Goal: Task Accomplishment & Management: Manage account settings

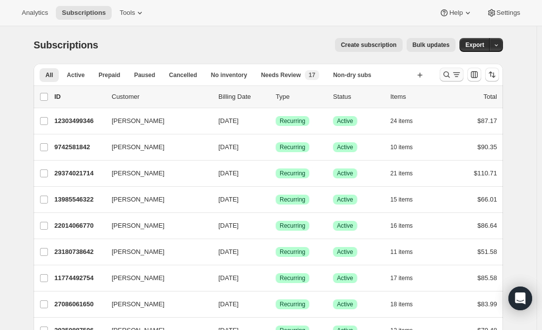
click at [451, 77] on icon "Search and filter results" at bounding box center [446, 75] width 10 height 10
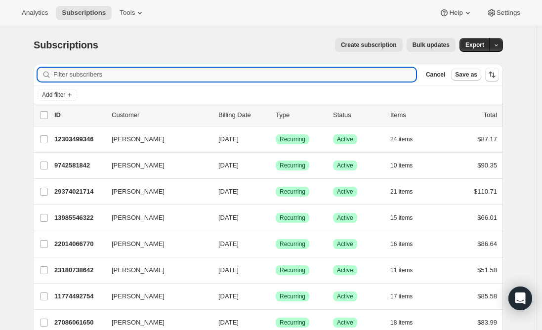
click at [156, 76] on input "Filter subscribers" at bounding box center [234, 75] width 362 height 14
paste input "agui1017@yahoo.com"
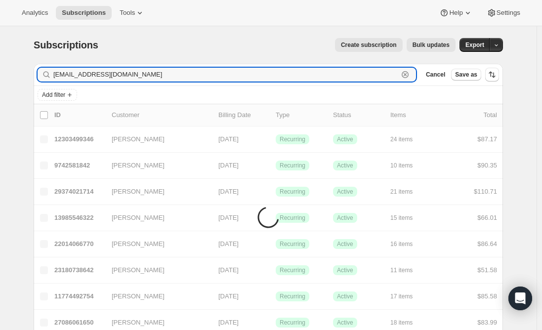
type input "agui1017@yahoo.com"
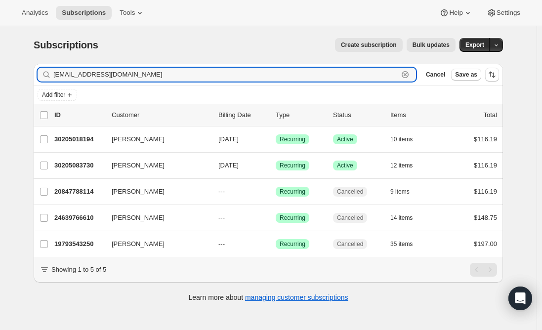
drag, startPoint x: 146, startPoint y: 78, endPoint x: 10, endPoint y: 85, distance: 136.4
click at [10, 85] on div "Subscriptions. This page is ready Subscriptions Create subscription Bulk update…" at bounding box center [268, 191] width 536 height 330
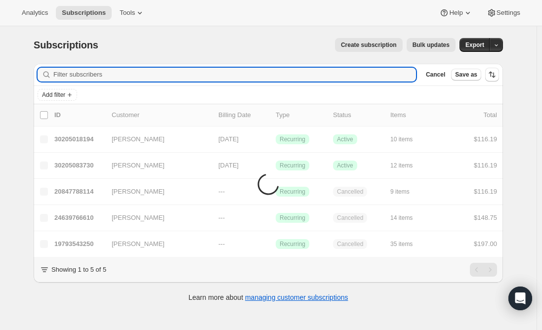
paste input "naqvi.nighat@gmail.com"
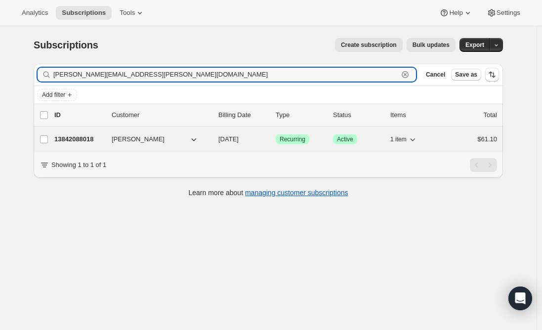
type input "naqvi.nighat@gmail.com"
click at [74, 135] on p "13842088018" at bounding box center [78, 139] width 49 height 10
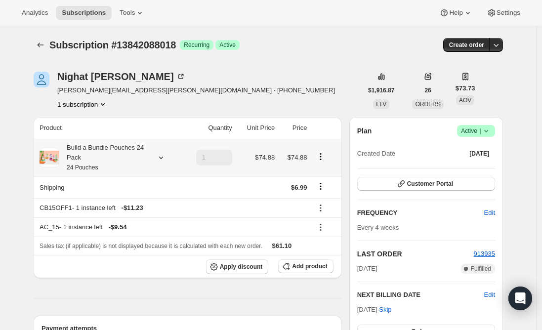
click at [107, 165] on div "Build a Bundle Pouches 24 Pack 24 Pouches" at bounding box center [103, 158] width 89 height 30
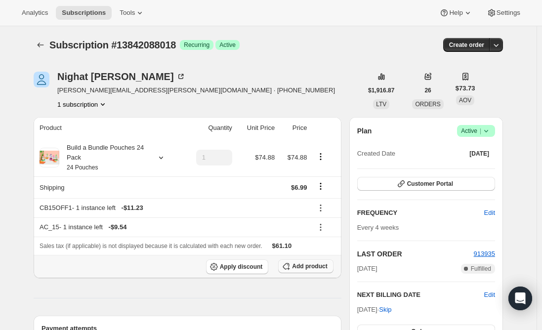
click at [312, 266] on span "Add product" at bounding box center [309, 266] width 35 height 8
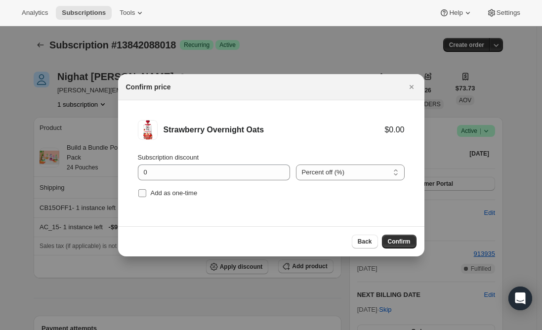
click at [141, 191] on input "Add as one-time" at bounding box center [142, 193] width 8 height 8
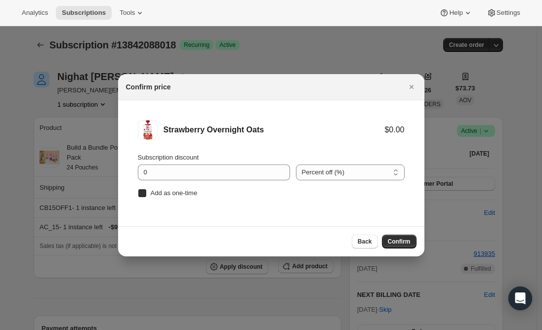
checkbox input "true"
click at [402, 238] on span "Confirm" at bounding box center [399, 241] width 23 height 8
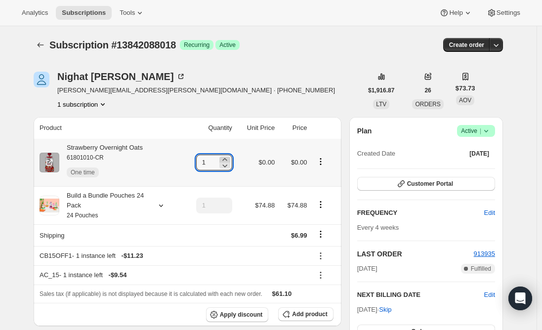
click at [225, 158] on icon at bounding box center [225, 160] width 10 height 10
type input "5"
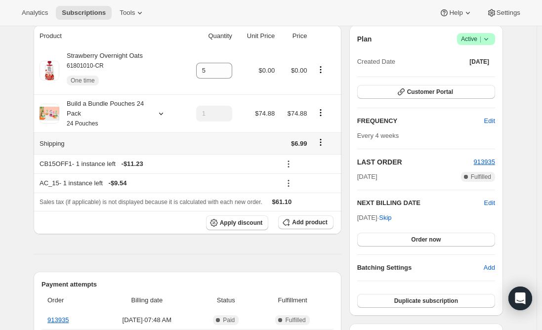
scroll to position [99, 0]
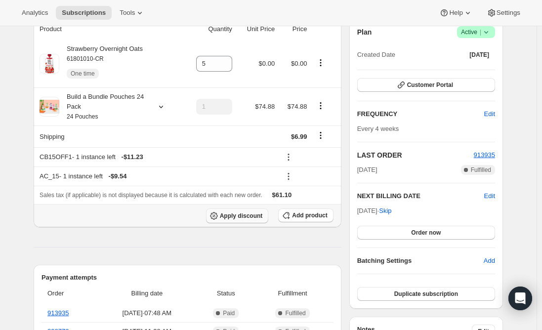
click at [240, 219] on span "Apply discount" at bounding box center [241, 216] width 43 height 8
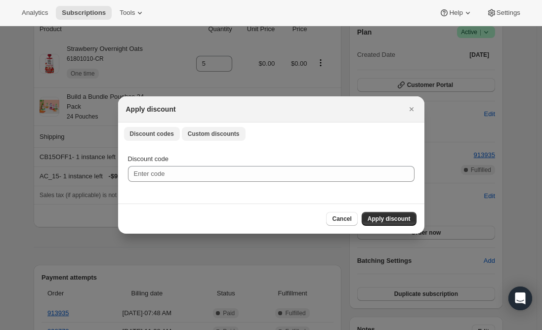
click at [218, 135] on span "Custom discounts" at bounding box center [214, 134] width 52 height 8
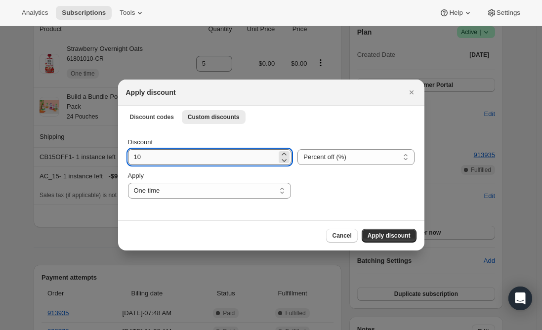
click at [174, 158] on input "10" at bounding box center [202, 157] width 149 height 16
type input "25"
click at [170, 188] on select "One time Specify instances... Indefinitely" at bounding box center [209, 191] width 163 height 16
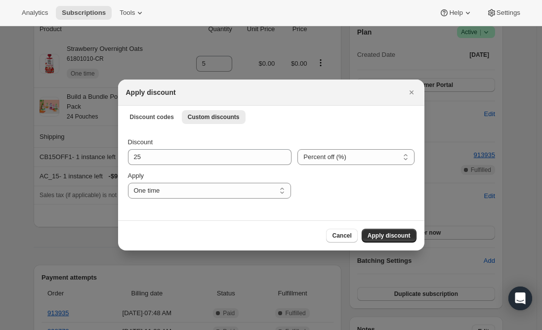
select select "specific"
click at [128, 183] on select "One time Specify instances... Indefinitely" at bounding box center [209, 191] width 163 height 16
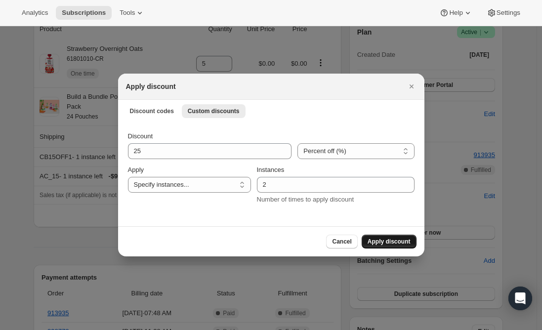
click at [391, 243] on span "Apply discount" at bounding box center [388, 241] width 43 height 8
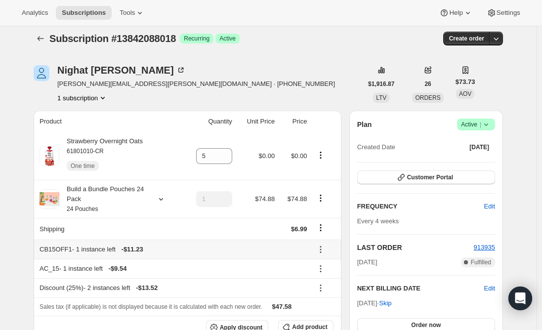
scroll to position [0, 0]
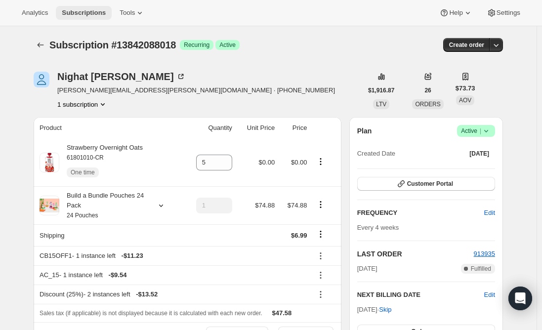
click at [94, 13] on span "Subscriptions" at bounding box center [84, 13] width 44 height 8
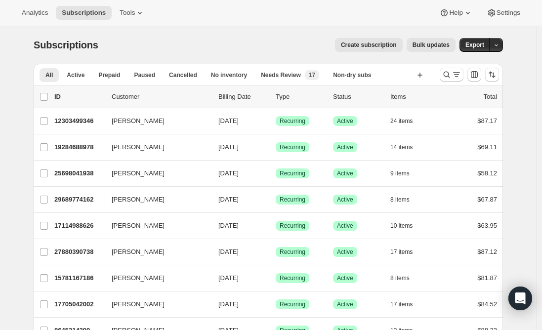
click at [458, 66] on div at bounding box center [468, 75] width 67 height 20
click at [452, 68] on button "Search and filter results" at bounding box center [451, 75] width 24 height 14
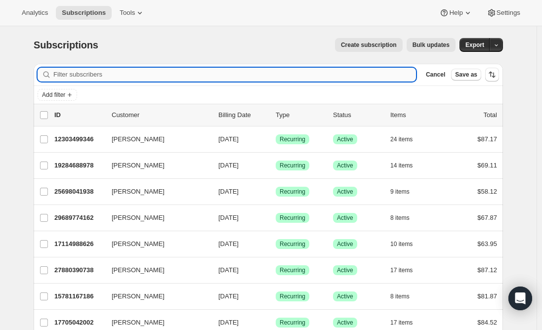
click at [161, 72] on input "Filter subscribers" at bounding box center [234, 75] width 362 height 14
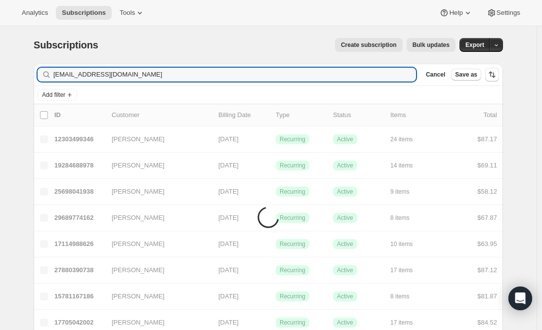
type input "peyton.swanson18@gmail.com"
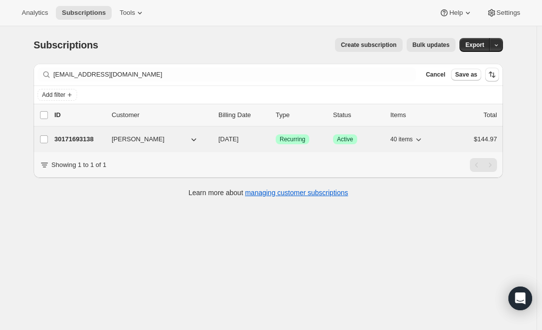
click at [81, 139] on p "30171693138" at bounding box center [78, 139] width 49 height 10
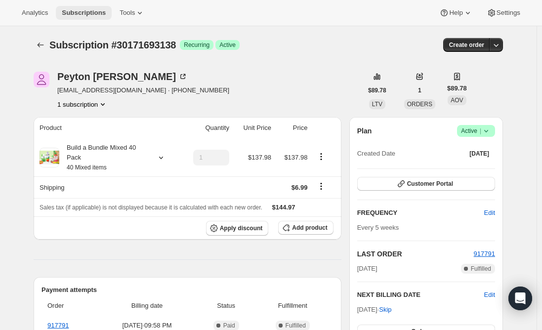
click at [73, 10] on span "Subscriptions" at bounding box center [84, 13] width 44 height 8
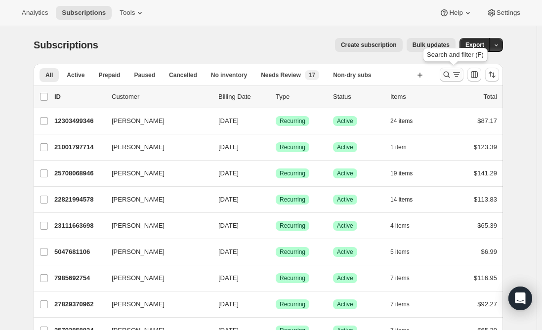
click at [450, 78] on icon "Search and filter results" at bounding box center [446, 75] width 6 height 6
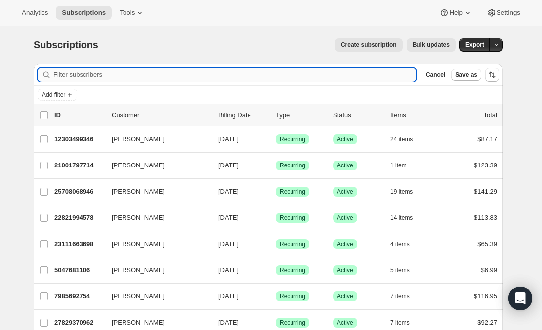
click at [141, 75] on input "Filter subscribers" at bounding box center [234, 75] width 362 height 14
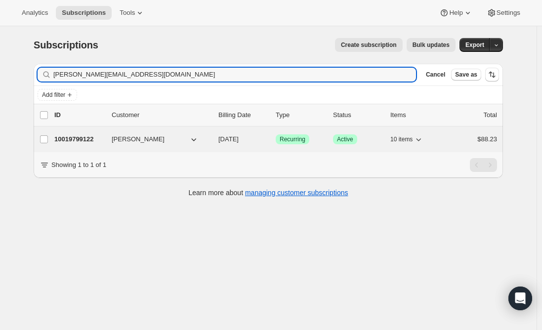
type input "christine.recs@gmail.com"
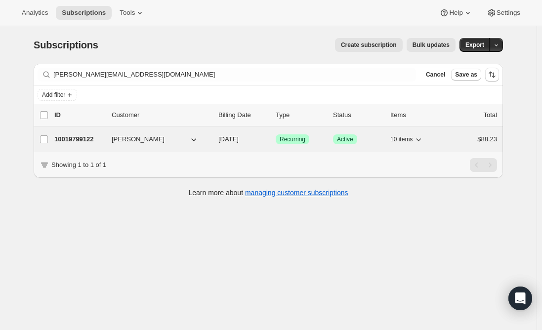
click at [75, 140] on p "10019799122" at bounding box center [78, 139] width 49 height 10
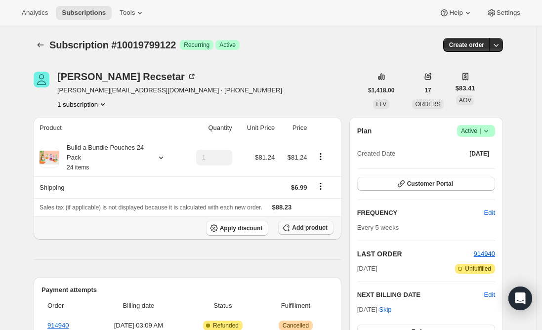
click at [312, 230] on span "Add product" at bounding box center [309, 228] width 35 height 8
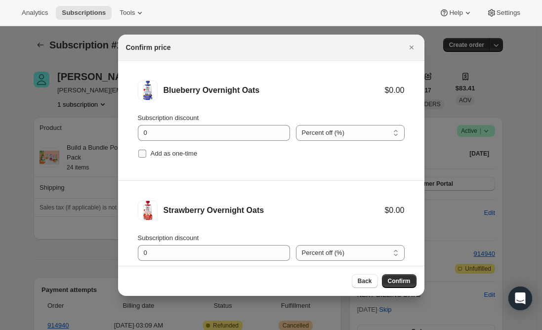
click at [140, 154] on input "Add as one-time" at bounding box center [142, 154] width 8 height 8
checkbox input "true"
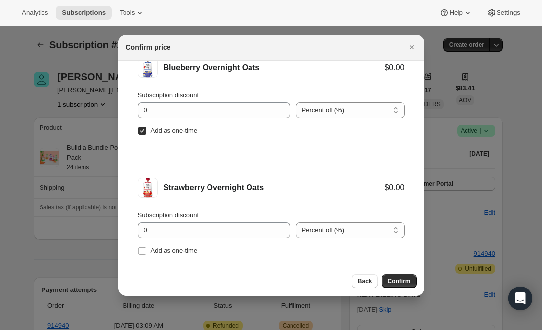
scroll to position [41, 0]
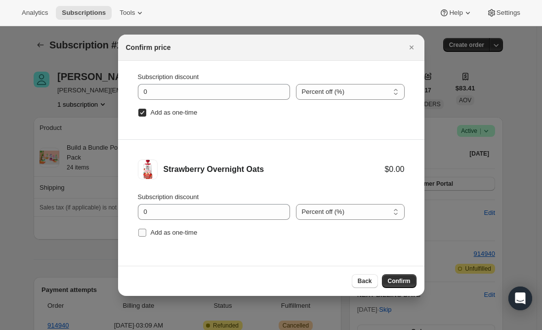
click at [146, 234] on input "Add as one-time" at bounding box center [142, 233] width 8 height 8
checkbox input "true"
click at [401, 285] on button "Confirm" at bounding box center [399, 281] width 35 height 14
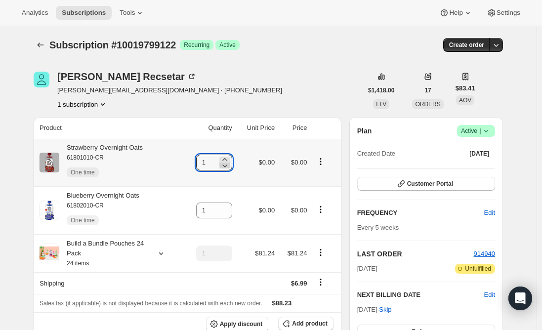
click at [230, 161] on icon at bounding box center [225, 165] width 10 height 10
click at [225, 159] on icon at bounding box center [225, 160] width 10 height 10
type input "3"
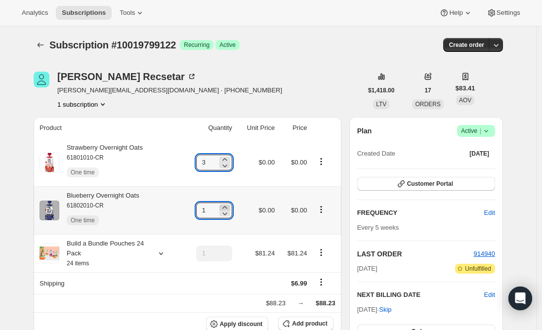
click at [224, 206] on icon at bounding box center [225, 207] width 10 height 10
type input "4"
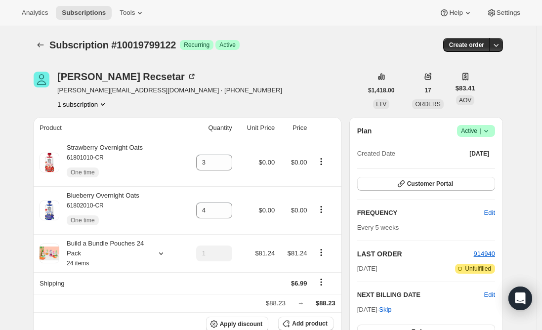
click at [77, 14] on span "Subscriptions" at bounding box center [84, 13] width 44 height 8
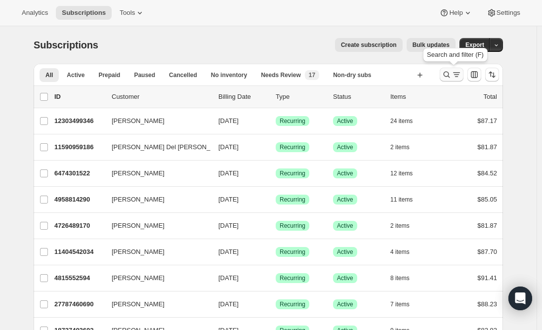
click at [459, 77] on icon "Search and filter results" at bounding box center [456, 75] width 10 height 10
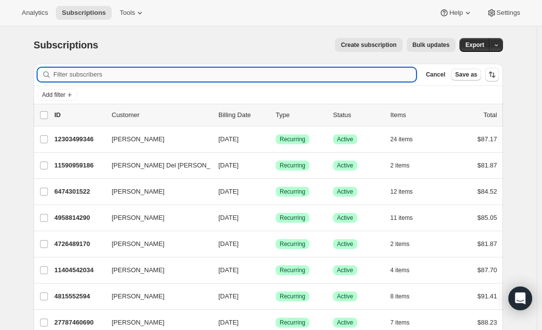
click at [179, 77] on input "Filter subscribers" at bounding box center [234, 75] width 362 height 14
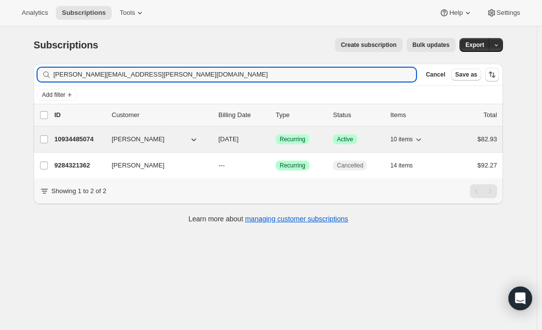
type input "jessica.jeana@gmail.com"
click at [79, 142] on p "10934485074" at bounding box center [78, 139] width 49 height 10
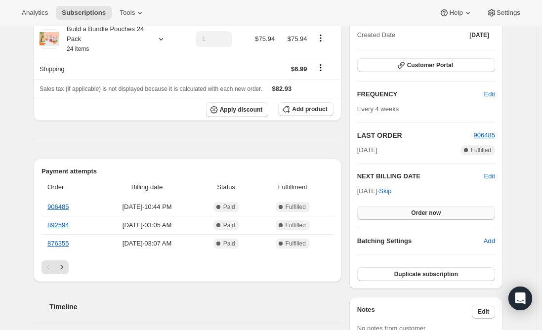
scroll to position [148, 0]
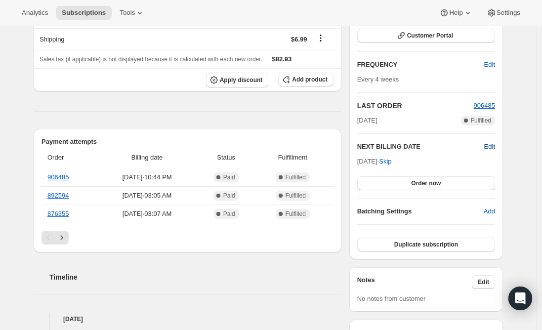
click at [493, 144] on span "Edit" at bounding box center [489, 147] width 11 height 10
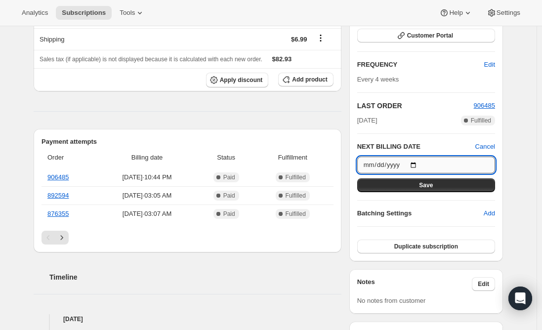
click at [417, 165] on input "2025-10-09" at bounding box center [426, 164] width 138 height 17
type input "2025-10-10"
click at [429, 184] on span "Save" at bounding box center [426, 185] width 14 height 8
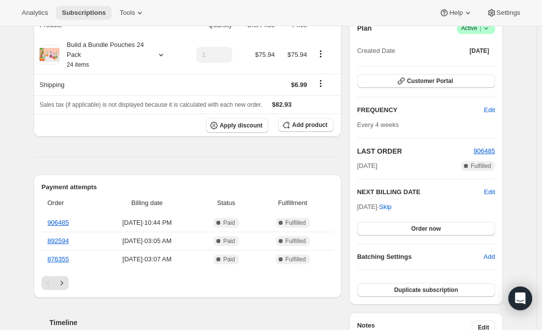
click at [81, 11] on span "Subscriptions" at bounding box center [84, 13] width 44 height 8
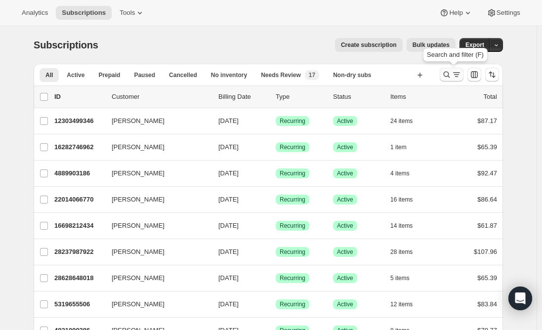
click at [450, 73] on icon "Search and filter results" at bounding box center [446, 75] width 6 height 6
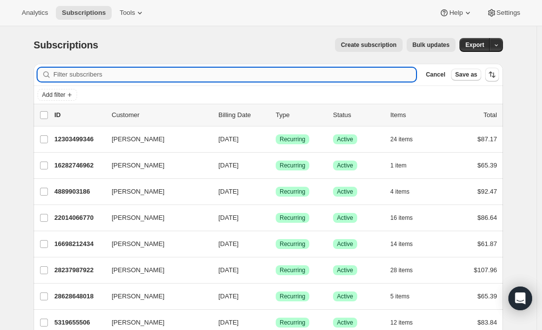
click at [149, 73] on input "Filter subscribers" at bounding box center [234, 75] width 362 height 14
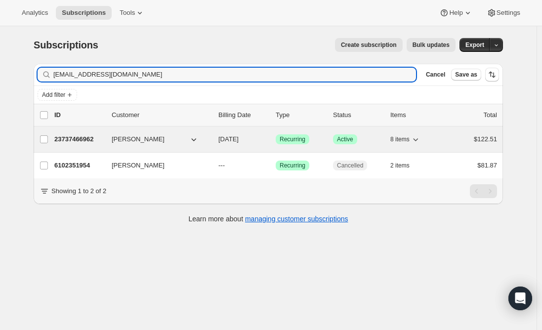
type input "tanyajjensen@gmail.com"
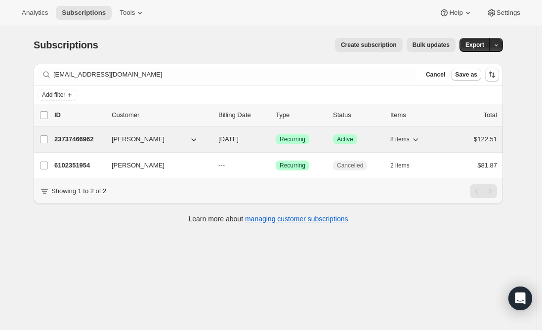
click at [81, 138] on p "23737466962" at bounding box center [78, 139] width 49 height 10
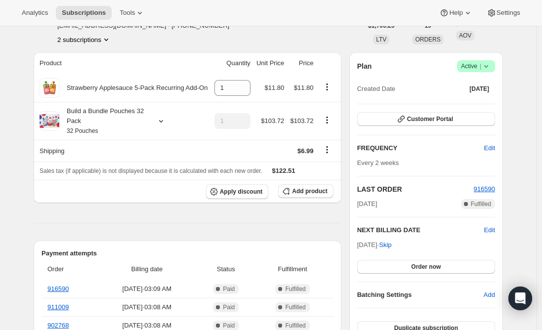
scroll to position [49, 0]
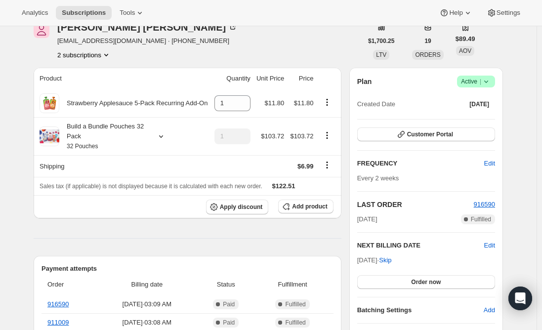
click at [309, 207] on span "Add product" at bounding box center [309, 206] width 35 height 8
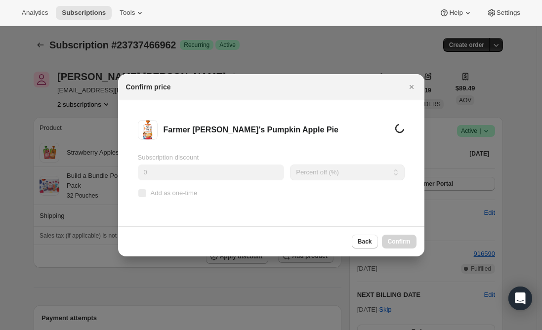
scroll to position [0, 0]
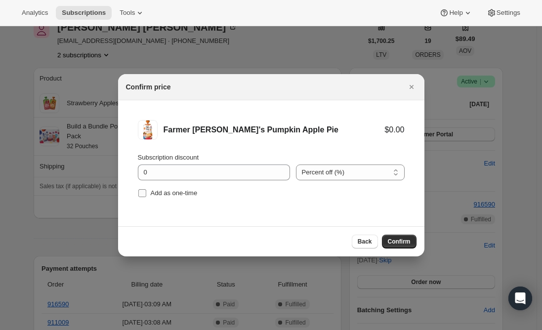
click at [141, 190] on input "Add as one-time" at bounding box center [142, 193] width 8 height 8
checkbox input "true"
click at [398, 242] on span "Confirm" at bounding box center [399, 241] width 23 height 8
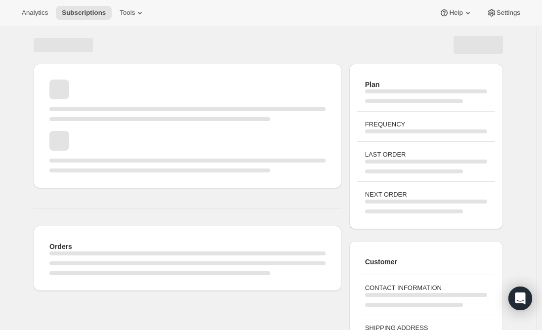
scroll to position [49, 0]
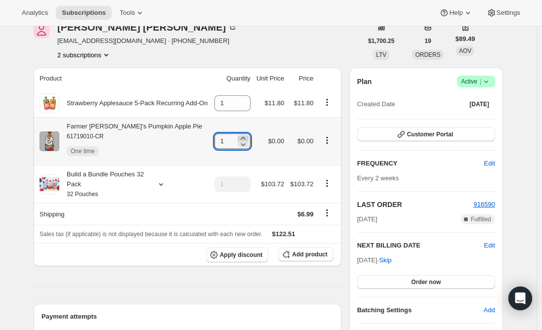
click at [248, 136] on icon at bounding box center [243, 138] width 10 height 10
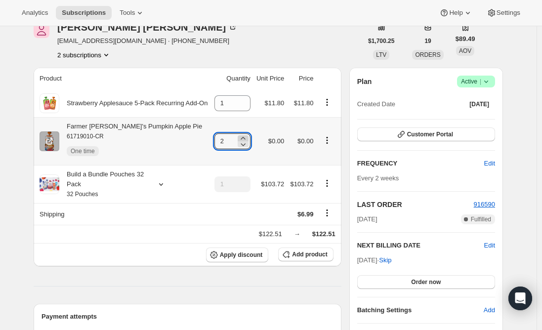
click at [248, 136] on icon at bounding box center [243, 138] width 10 height 10
type input "6"
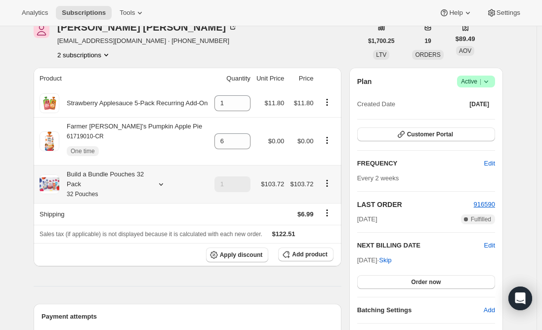
click at [126, 182] on div "Build a Bundle Pouches 32 Pack 32 Pouches" at bounding box center [103, 184] width 89 height 30
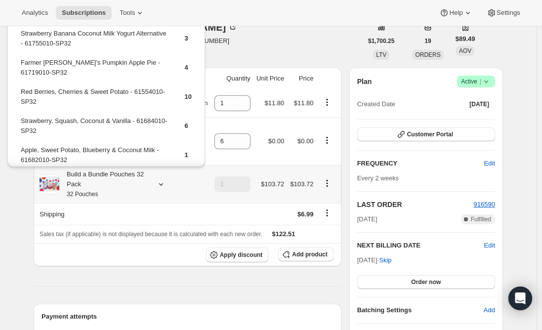
scroll to position [0, 0]
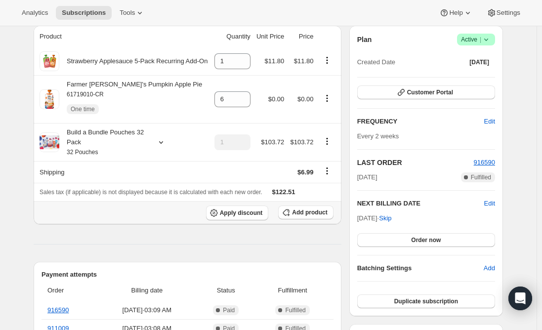
scroll to position [99, 0]
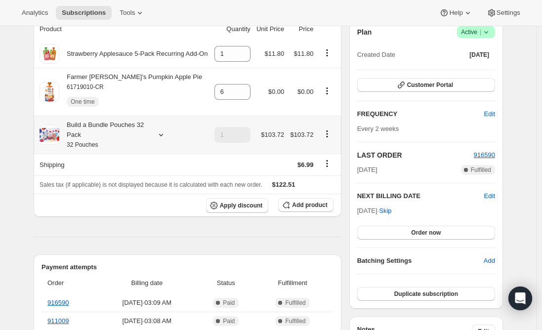
click at [104, 134] on div "Build a Bundle Pouches 32 Pack 32 Pouches" at bounding box center [103, 135] width 89 height 30
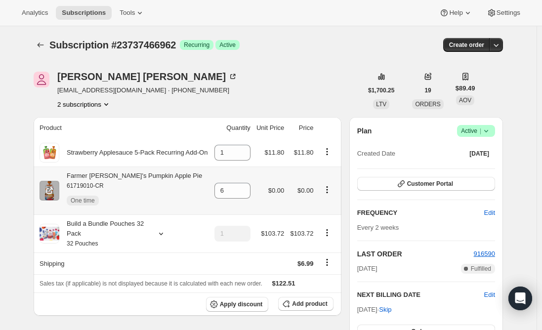
scroll to position [49, 0]
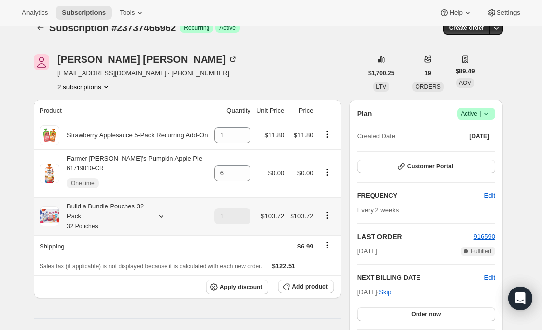
scroll to position [0, 0]
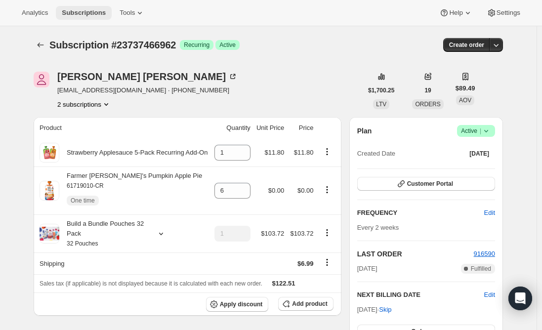
click at [83, 13] on span "Subscriptions" at bounding box center [84, 13] width 44 height 8
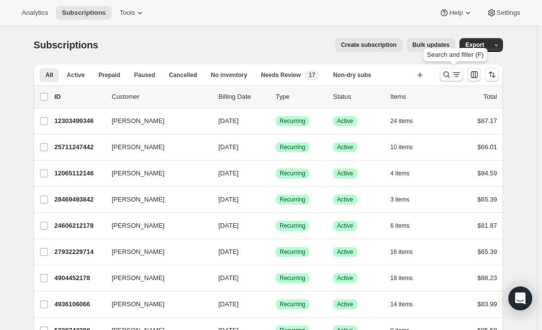
click at [454, 75] on icon "Search and filter results" at bounding box center [456, 75] width 10 height 10
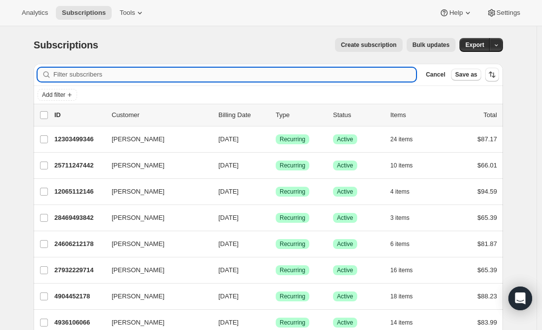
click at [139, 71] on input "Filter subscribers" at bounding box center [234, 75] width 362 height 14
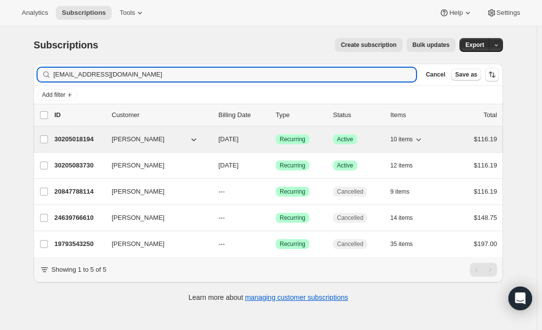
type input "agui1017@yahoo.com"
click at [71, 136] on p "30205018194" at bounding box center [78, 139] width 49 height 10
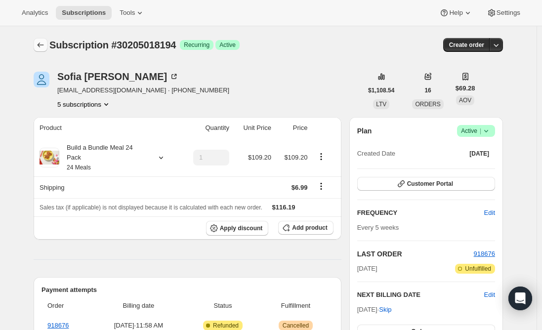
click at [40, 44] on icon "Subscriptions" at bounding box center [41, 45] width 10 height 10
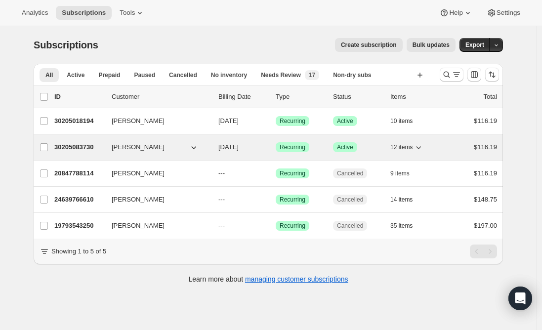
click at [79, 148] on p "30205083730" at bounding box center [78, 147] width 49 height 10
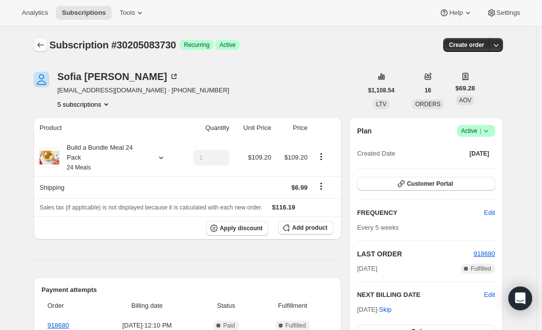
click at [39, 40] on icon "Subscriptions" at bounding box center [41, 45] width 10 height 10
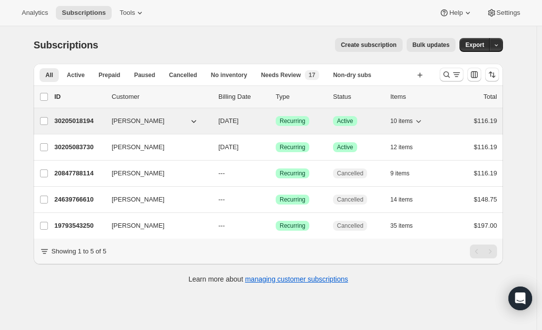
click at [71, 120] on p "30205018194" at bounding box center [78, 121] width 49 height 10
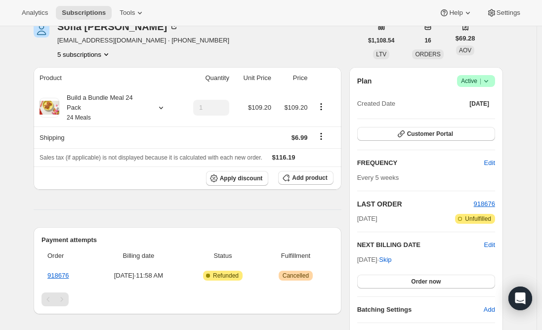
scroll to position [49, 0]
click at [493, 80] on span "Success Active |" at bounding box center [476, 82] width 38 height 12
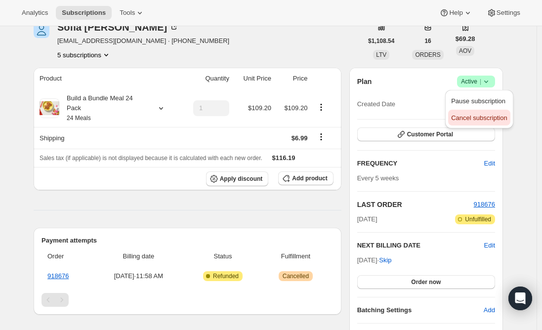
click at [473, 114] on span "Cancel subscription" at bounding box center [479, 117] width 56 height 7
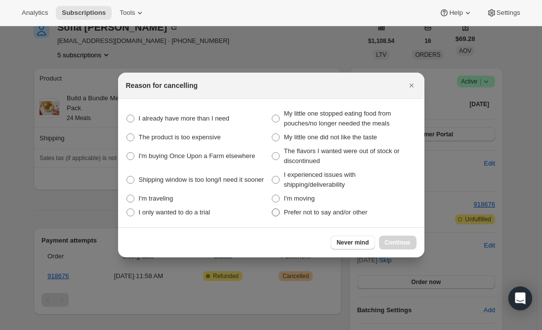
click at [275, 215] on span ":r3ma:" at bounding box center [276, 212] width 8 height 8
click at [272, 209] on other "Prefer not to say and/or other" at bounding box center [272, 208] width 0 height 0
radio other "true"
click at [406, 239] on span "Continue" at bounding box center [398, 242] width 26 height 8
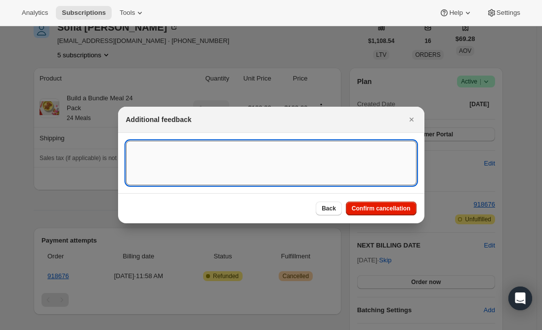
click at [184, 153] on textarea ":r3ma:" at bounding box center [271, 163] width 290 height 44
click at [396, 207] on span "Confirm cancellation" at bounding box center [381, 208] width 59 height 8
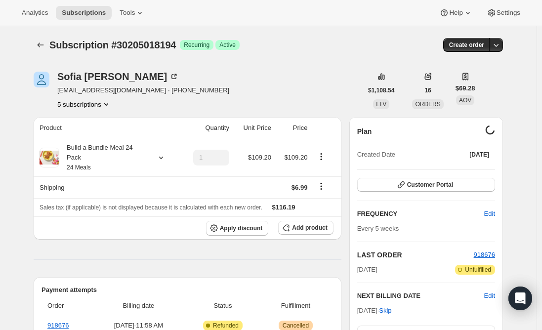
scroll to position [49, 0]
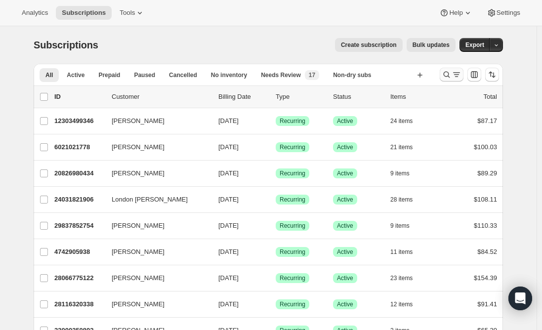
click at [454, 75] on icon "Search and filter results" at bounding box center [456, 75] width 10 height 10
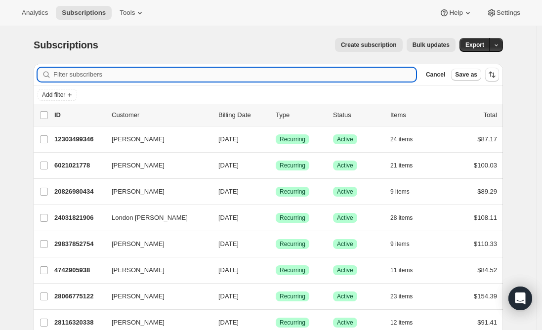
click at [127, 78] on input "Filter subscribers" at bounding box center [234, 75] width 362 height 14
paste input "saerarheekim@gmail.com"
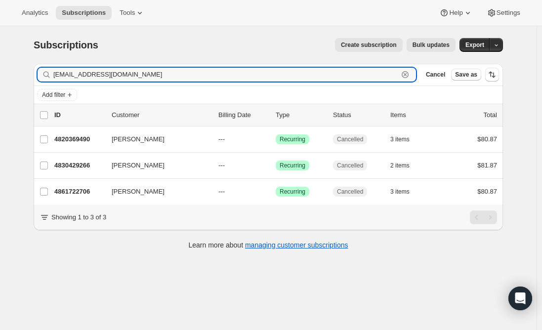
type input "saerarheekim@gmail.com"
drag, startPoint x: 148, startPoint y: 72, endPoint x: -9, endPoint y: 72, distance: 157.0
click at [0, 72] on html "Analytics Subscriptions Tools Help Settings Skip to content Subscriptions. This…" at bounding box center [271, 165] width 542 height 330
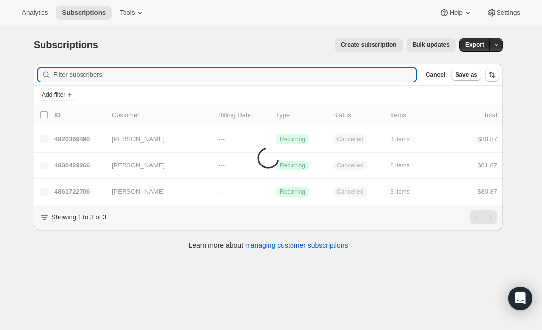
paste input "davidwechter@gmail.com"
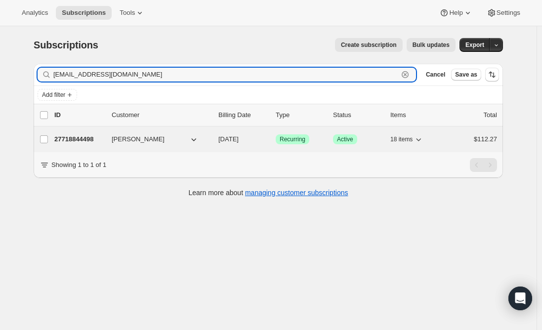
type input "davidwechter@gmail.com"
click at [73, 141] on p "27718844498" at bounding box center [78, 139] width 49 height 10
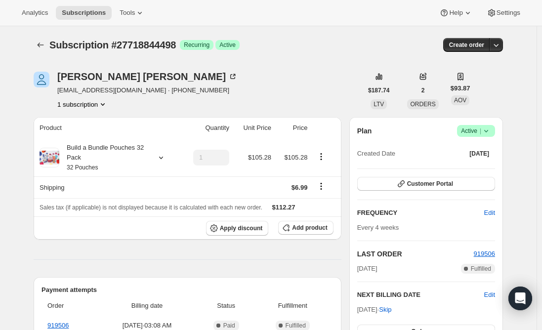
click at [473, 128] on span "Active |" at bounding box center [476, 131] width 30 height 10
click at [490, 173] on button "Cancel subscription" at bounding box center [479, 167] width 62 height 16
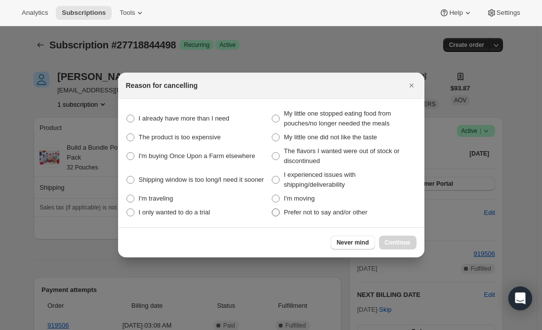
click at [277, 214] on span ":rbs:" at bounding box center [276, 212] width 8 height 8
click at [272, 209] on other "Prefer not to say and/or other" at bounding box center [272, 208] width 0 height 0
radio other "true"
click at [398, 241] on span "Continue" at bounding box center [398, 242] width 26 height 8
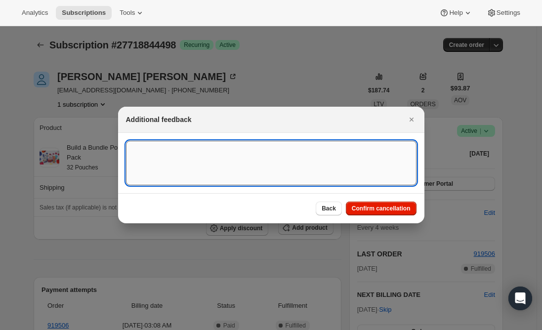
click at [171, 157] on textarea ":rbs:" at bounding box center [271, 163] width 290 height 44
type textarea "canceled per phone call."
click at [372, 206] on span "Confirm cancellation" at bounding box center [381, 208] width 59 height 8
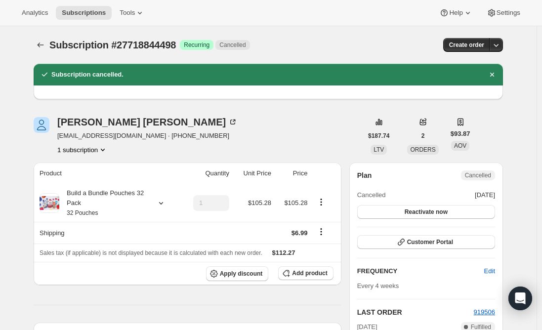
click at [124, 136] on span "davidwechter@gmail.com · +17605199206" at bounding box center [147, 136] width 180 height 10
drag, startPoint x: 136, startPoint y: 135, endPoint x: 59, endPoint y: 135, distance: 77.0
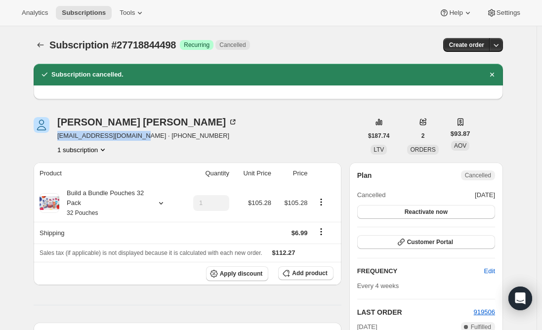
click at [59, 135] on div "David Wechter davidwechter@gmail.com · +17605199206 1 subscription" at bounding box center [198, 136] width 328 height 38
click at [104, 135] on span "davidwechter@gmail.com · +17605199206" at bounding box center [147, 136] width 180 height 10
drag, startPoint x: 132, startPoint y: 134, endPoint x: 61, endPoint y: 135, distance: 71.1
click at [61, 135] on span "davidwechter@gmail.com · +17605199206" at bounding box center [147, 136] width 180 height 10
copy span "davidwechter@gmail.com"
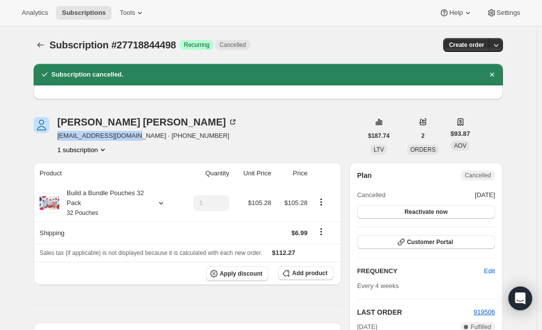
copy span "davidwechter@gmail.com"
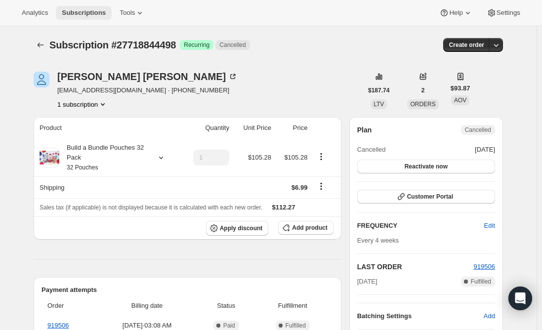
click at [82, 14] on span "Subscriptions" at bounding box center [84, 13] width 44 height 8
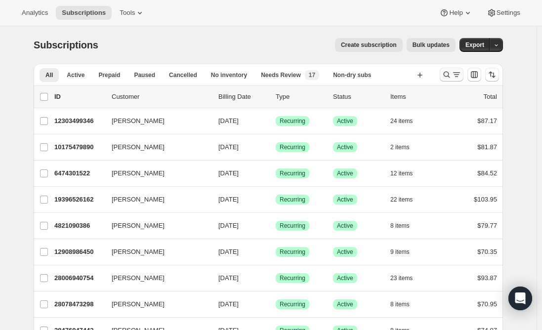
click at [448, 73] on icon "Search and filter results" at bounding box center [446, 75] width 10 height 10
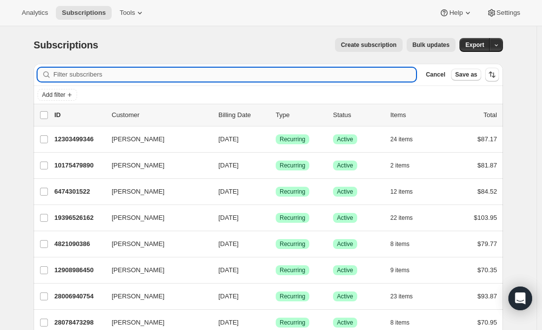
click at [159, 72] on input "Filter subscribers" at bounding box center [234, 75] width 362 height 14
paste input "lindseyjahn@yahoo.com"
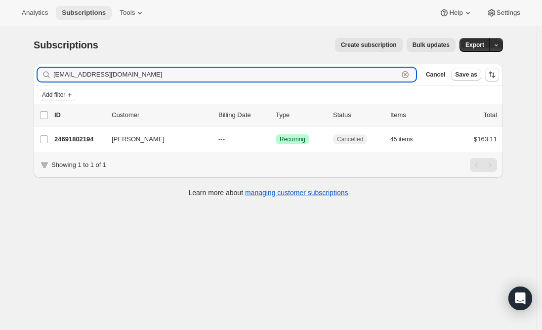
type input "lindseyjahn@yahoo.com"
click at [96, 11] on span "Subscriptions" at bounding box center [84, 13] width 44 height 8
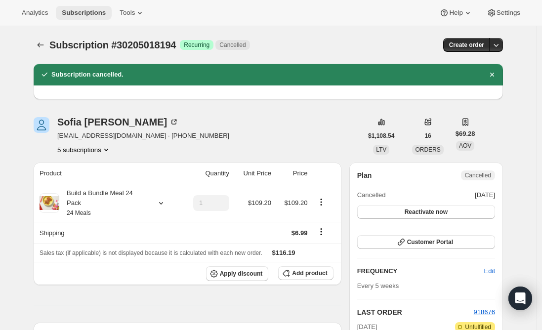
scroll to position [49, 0]
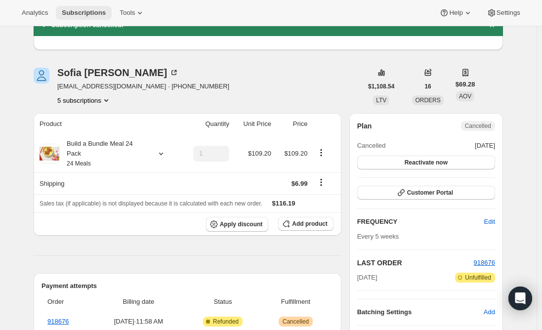
click at [71, 10] on span "Subscriptions" at bounding box center [84, 13] width 44 height 8
